Goal: Task Accomplishment & Management: Use online tool/utility

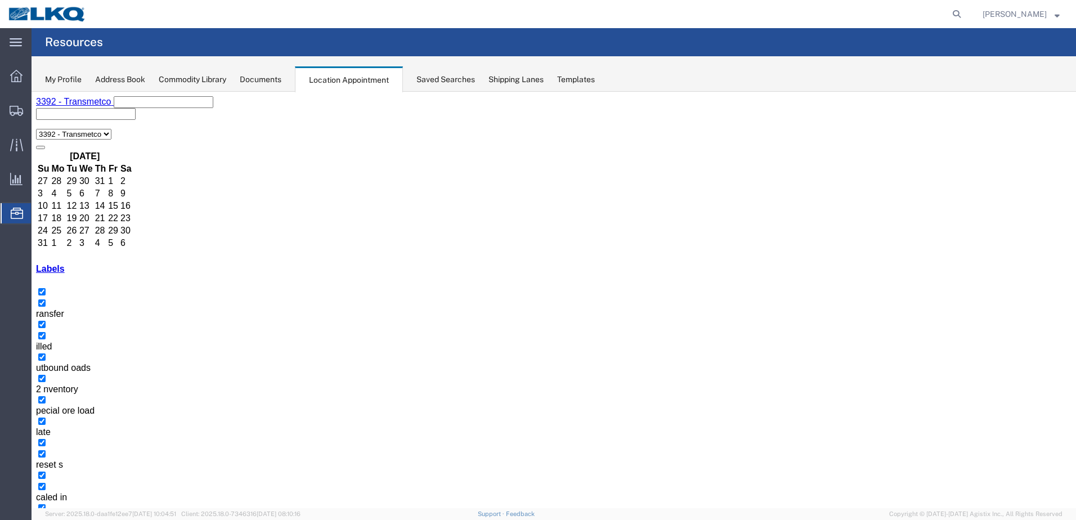
scroll to position [56, 0]
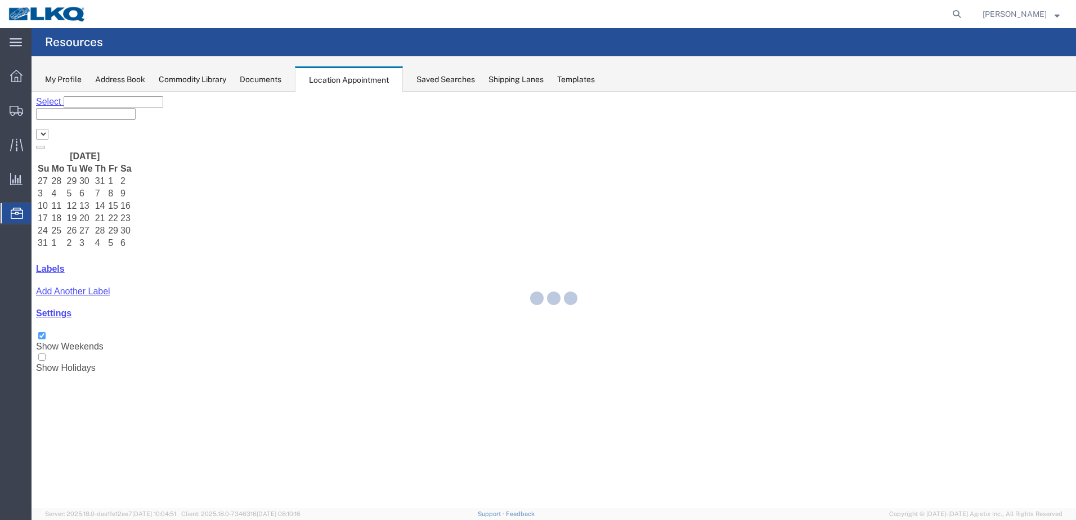
select select "28018"
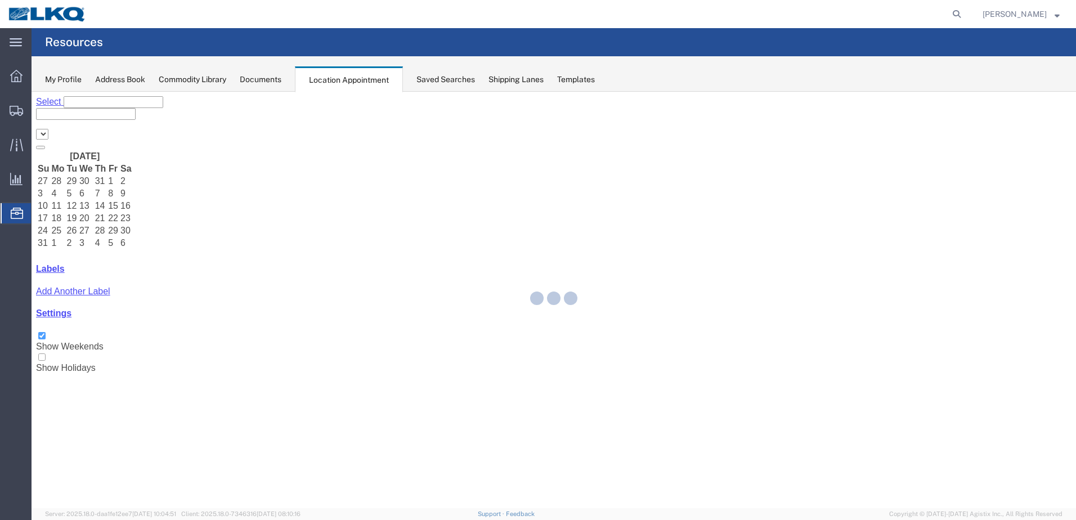
select select "28018"
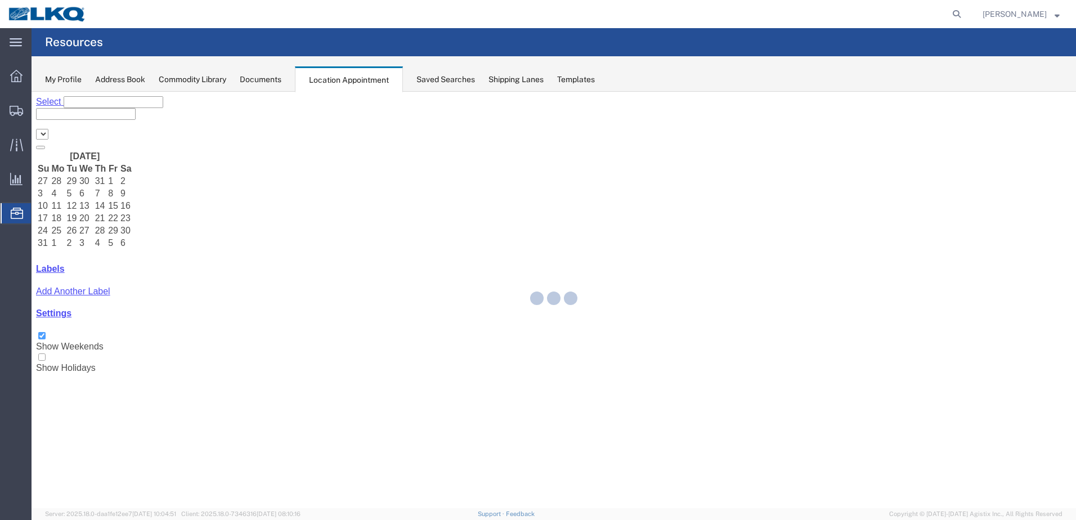
select select "28018"
